Goal: Task Accomplishment & Management: Manage account settings

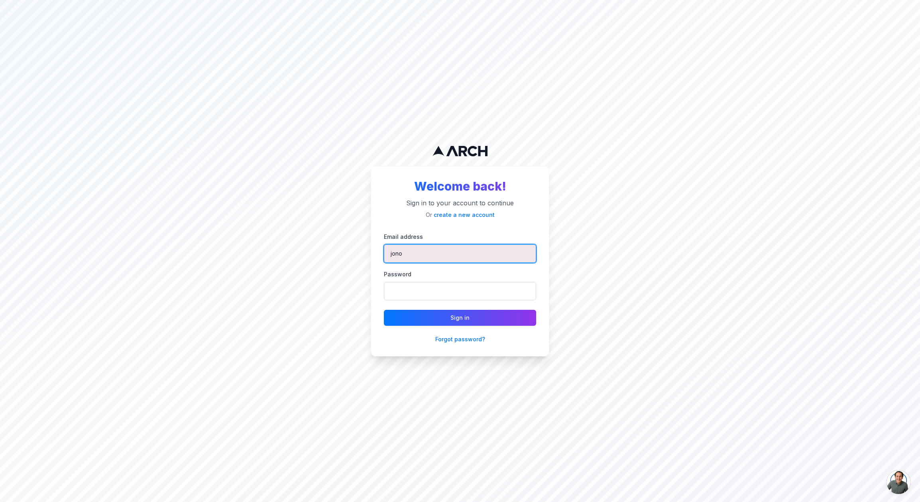
click at [414, 260] on input "jono" at bounding box center [460, 253] width 152 height 18
type input "matt@getarch.com"
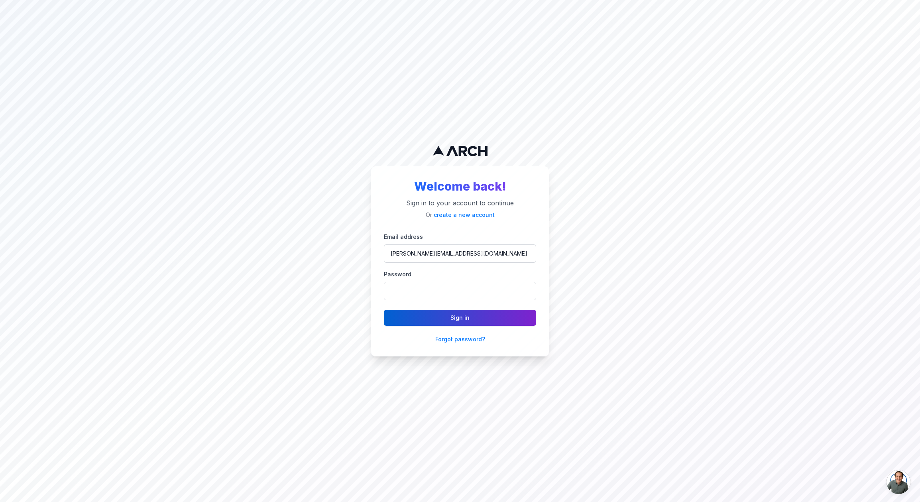
click at [469, 317] on button "Sign in" at bounding box center [460, 318] width 152 height 16
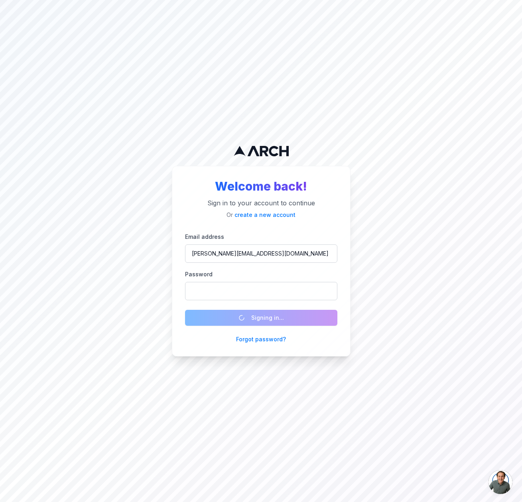
click at [272, 322] on form "Email address matt@getarch.com Password Signing in... Forgot password?" at bounding box center [261, 288] width 152 height 112
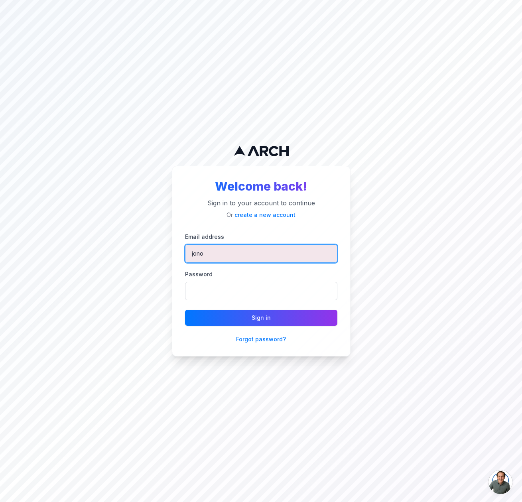
click at [244, 254] on input "jono" at bounding box center [261, 253] width 152 height 18
click at [260, 254] on input "matthew" at bounding box center [261, 253] width 152 height 18
type input "matt@getarch.com"
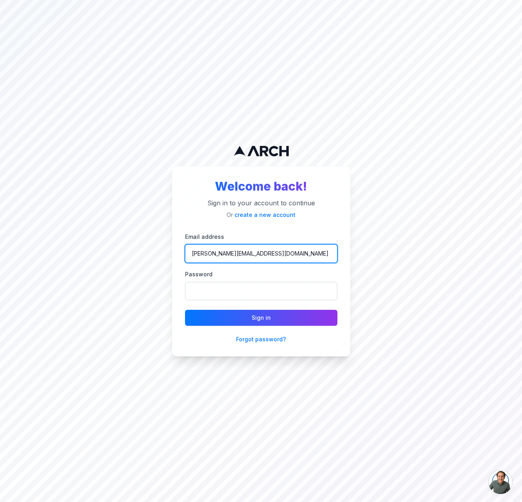
click at [185, 310] on button "Sign in" at bounding box center [261, 318] width 152 height 16
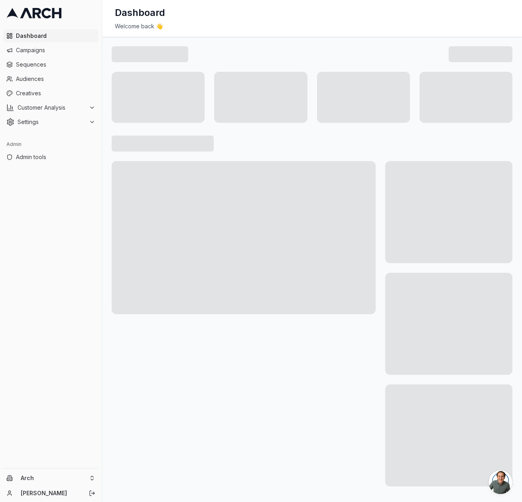
drag, startPoint x: 224, startPoint y: 389, endPoint x: 486, endPoint y: 1, distance: 468.3
click at [0, 0] on div "Dashboard Campaigns Sequences Audiences Creatives Customer Analysis Settings Ad…" at bounding box center [261, 251] width 522 height 502
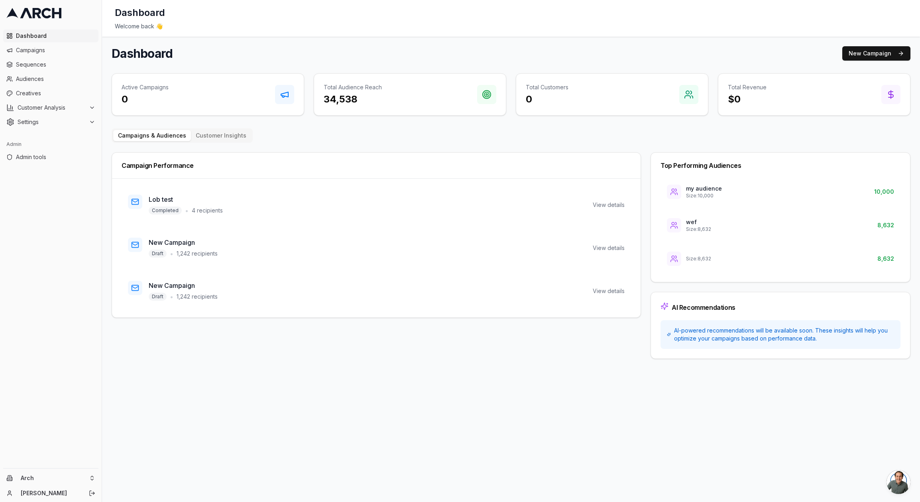
click at [65, 86] on ul "Dashboard Campaigns Sequences Audiences Creatives Customer Analysis Settings" at bounding box center [50, 78] width 95 height 99
click at [69, 78] on span "Audiences" at bounding box center [55, 79] width 79 height 8
